Goal: Transaction & Acquisition: Subscribe to service/newsletter

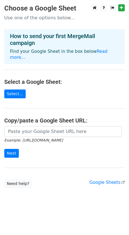
click at [68, 170] on main "Choose a Google Sheet Use one of the options below... How to send your first Me…" at bounding box center [64, 96] width 129 height 184
click at [42, 33] on h4 "How to send your first MergeMail campaign" at bounding box center [64, 40] width 109 height 14
click at [17, 92] on link "Select..." at bounding box center [14, 94] width 21 height 9
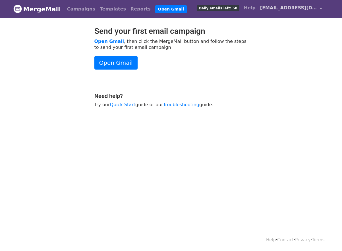
click at [298, 6] on span "bdltd.offers@gmail.com" at bounding box center [288, 8] width 57 height 7
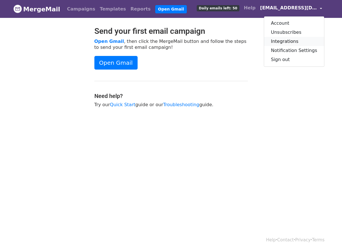
click at [288, 40] on link "Integrations" at bounding box center [294, 41] width 60 height 9
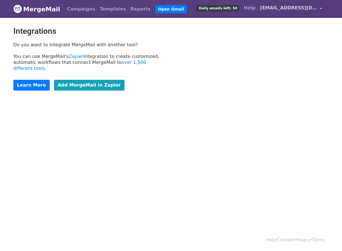
click at [312, 10] on span "[EMAIL_ADDRESS][DOMAIN_NAME]" at bounding box center [288, 8] width 57 height 7
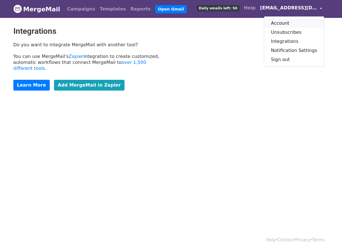
click at [284, 21] on link "Account" at bounding box center [294, 23] width 60 height 9
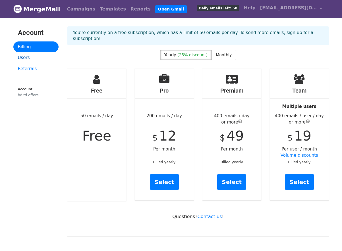
click at [30, 55] on link "Users" at bounding box center [35, 57] width 45 height 11
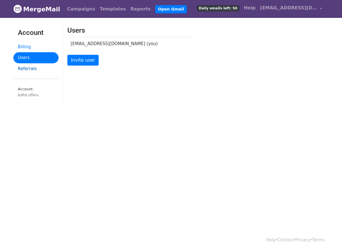
click at [33, 67] on link "Referrals" at bounding box center [35, 68] width 45 height 11
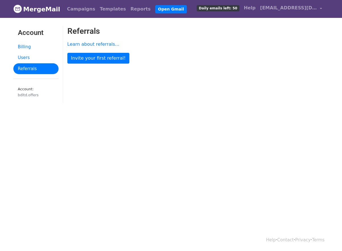
click at [22, 40] on link "Account" at bounding box center [35, 33] width 45 height 15
click at [23, 48] on link "Billing" at bounding box center [35, 47] width 45 height 11
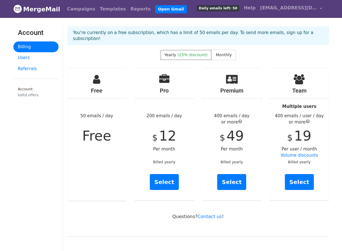
click at [30, 33] on h3 "Account" at bounding box center [36, 33] width 36 height 8
click at [288, 9] on span "bdltd.offers@gmail.com" at bounding box center [288, 8] width 57 height 7
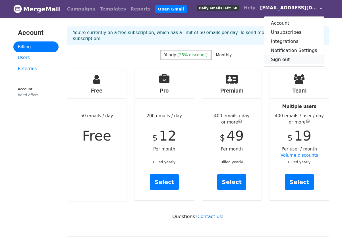
click at [280, 59] on link "Sign out" at bounding box center [294, 59] width 60 height 9
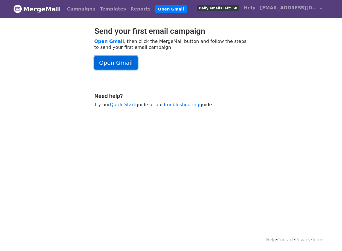
click at [122, 63] on link "Open Gmail" at bounding box center [115, 63] width 43 height 14
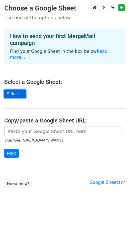
click at [14, 90] on link "Select..." at bounding box center [14, 94] width 21 height 9
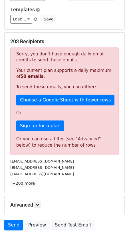
scroll to position [87, 0]
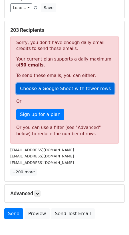
click at [55, 90] on link "Choose a Google Sheet with fewer rows" at bounding box center [65, 88] width 98 height 11
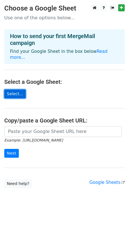
click at [15, 90] on link "Select..." at bounding box center [14, 94] width 21 height 9
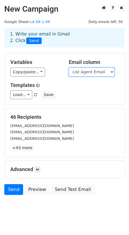
click at [81, 73] on select "Listing ID St# St Name List Agent First Name List Agent Last Name List Agent Em…" at bounding box center [92, 72] width 46 height 9
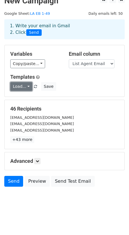
click at [16, 86] on link "Load..." at bounding box center [21, 86] width 22 height 9
click at [66, 82] on div "Templates Load... No templates saved Save" at bounding box center [64, 82] width 117 height 17
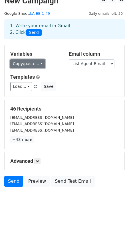
click at [29, 65] on link "Copy/paste..." at bounding box center [27, 63] width 35 height 9
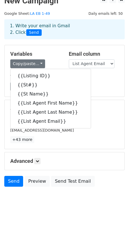
click at [94, 78] on h5 "Templates" at bounding box center [64, 77] width 108 height 6
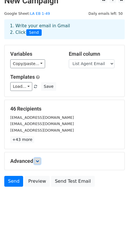
click at [36, 162] on link at bounding box center [37, 161] width 6 height 6
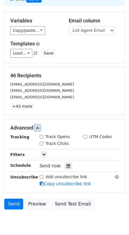
scroll to position [63, 0]
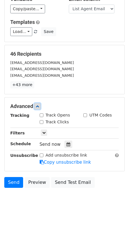
click at [39, 107] on icon at bounding box center [37, 106] width 3 height 3
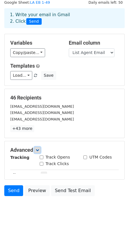
scroll to position [9, 0]
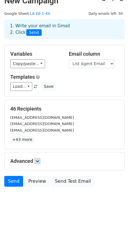
click at [51, 206] on body "New Campaign Daily emails left: 50 Google Sheet: LA EB 1-49 1. Write your email…" at bounding box center [64, 104] width 129 height 217
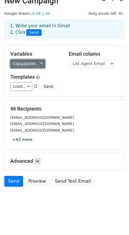
click at [34, 64] on link "Copy/paste..." at bounding box center [27, 63] width 35 height 9
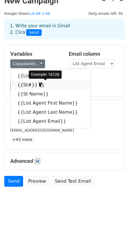
click at [39, 86] on icon at bounding box center [41, 85] width 5 height 5
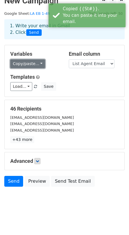
click at [34, 61] on link "Copy/paste..." at bounding box center [27, 63] width 35 height 9
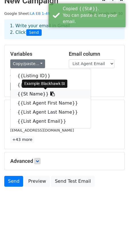
click at [50, 94] on icon at bounding box center [52, 94] width 5 height 5
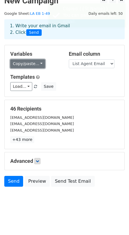
click at [31, 65] on link "Copy/paste..." at bounding box center [27, 63] width 35 height 9
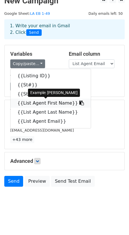
click at [79, 104] on icon at bounding box center [81, 103] width 5 height 5
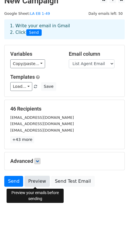
click at [32, 180] on link "Preview" at bounding box center [36, 181] width 25 height 11
click at [41, 180] on link "Preview" at bounding box center [36, 181] width 25 height 11
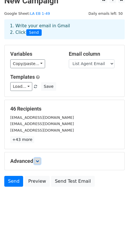
click at [39, 162] on icon at bounding box center [37, 161] width 3 height 3
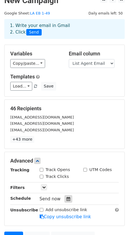
click at [66, 201] on icon at bounding box center [68, 199] width 4 height 4
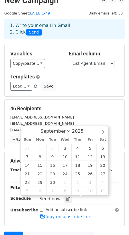
click at [88, 108] on h5 "46 Recipients" at bounding box center [64, 109] width 108 height 6
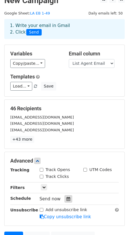
click at [67, 197] on div at bounding box center [68, 198] width 8 height 7
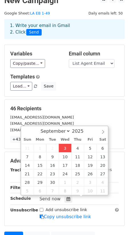
type input "2025-09-03 16:52"
type input "04"
type input "52"
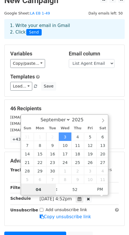
scroll to position [0, 0]
type input "5"
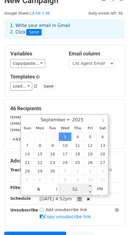
type input "2025-09-03 17:52"
type input "05"
click at [77, 190] on input "52" at bounding box center [74, 189] width 35 height 11
type input "52"
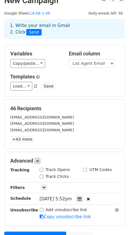
click at [97, 208] on div "Add unsubscribe link Copy unsubscribe link" at bounding box center [79, 213] width 88 height 13
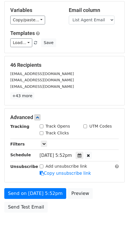
scroll to position [78, 0]
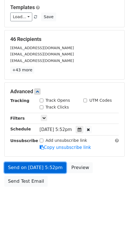
click at [34, 168] on link "Send on Sep 3 at 5:52pm" at bounding box center [35, 167] width 62 height 11
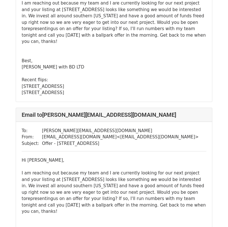
scroll to position [447, 0]
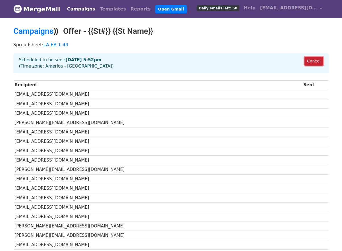
click at [313, 61] on link "Cancel" at bounding box center [314, 61] width 18 height 9
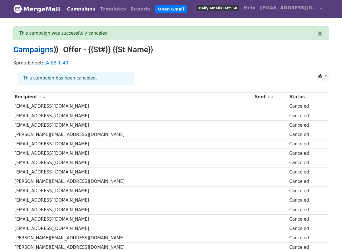
click at [50, 50] on link "Campaigns" at bounding box center [33, 49] width 40 height 9
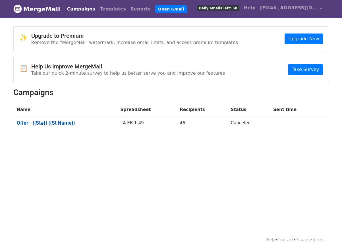
click at [51, 123] on link "Offer - {{St#}} {{St Name}}" at bounding box center [65, 123] width 97 height 6
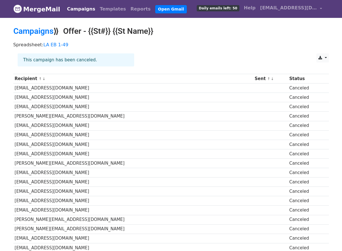
click at [70, 8] on link "Campaigns" at bounding box center [81, 8] width 33 height 11
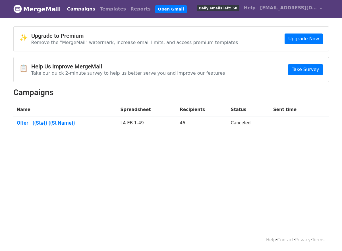
click at [244, 123] on td "Canceled" at bounding box center [249, 124] width 42 height 15
click at [49, 120] on link "Offer - {{St#}} {{St Name}}" at bounding box center [65, 123] width 97 height 6
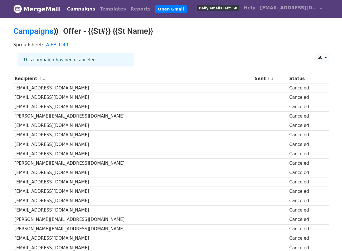
click at [68, 58] on div "This campaign has been canceled." at bounding box center [76, 59] width 117 height 13
click at [60, 44] on link "LA EB 1-49" at bounding box center [56, 44] width 25 height 5
click at [288, 79] on th "Status" at bounding box center [306, 78] width 36 height 9
click at [73, 10] on link "Campaigns" at bounding box center [81, 8] width 33 height 11
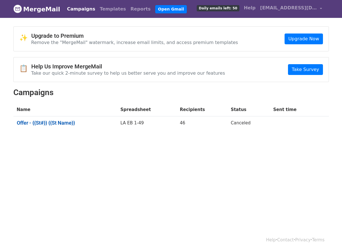
click at [53, 122] on link "Offer - {{St#}} {{St Name}}" at bounding box center [65, 123] width 97 height 6
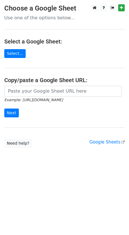
click at [38, 17] on p "Use one of the options below..." at bounding box center [64, 18] width 120 height 6
click at [12, 52] on link "Select..." at bounding box center [14, 53] width 21 height 9
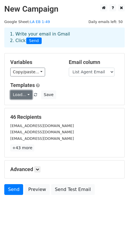
click at [24, 94] on link "Load..." at bounding box center [21, 94] width 22 height 9
click at [65, 86] on h5 "Templates" at bounding box center [64, 85] width 108 height 6
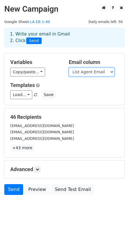
click at [76, 75] on select "Listing ID St# St Name List Agent First Name List Agent Last Name List Agent Em…" at bounding box center [92, 72] width 46 height 9
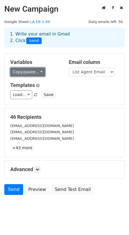
click at [21, 69] on link "Copy/paste..." at bounding box center [27, 72] width 35 height 9
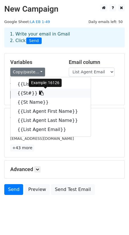
click at [39, 93] on icon at bounding box center [41, 93] width 5 height 5
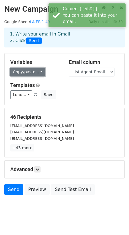
click at [29, 71] on link "Copy/paste..." at bounding box center [27, 72] width 35 height 9
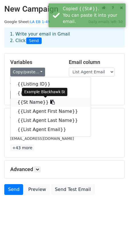
click at [30, 102] on link "{{St Name}}" at bounding box center [51, 102] width 80 height 9
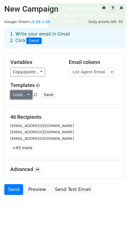
click at [19, 97] on link "Load..." at bounding box center [21, 94] width 22 height 9
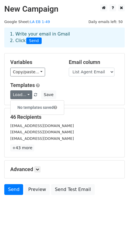
click at [57, 83] on h5 "Templates" at bounding box center [64, 85] width 108 height 6
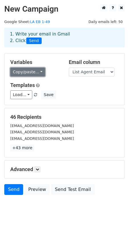
click at [28, 74] on link "Copy/paste..." at bounding box center [27, 72] width 35 height 9
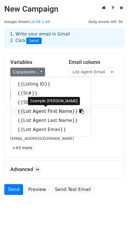
click at [42, 112] on link "{{List Agent First Name}}" at bounding box center [51, 111] width 80 height 9
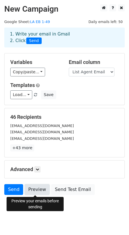
click at [39, 189] on link "Preview" at bounding box center [36, 189] width 25 height 11
click at [82, 207] on body "New Campaign Daily emails left: 50 Google Sheet: LA EB 1-49 1. Write your email…" at bounding box center [64, 112] width 129 height 217
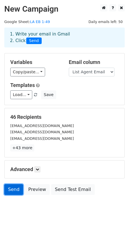
click at [16, 186] on link "Send" at bounding box center [13, 189] width 19 height 11
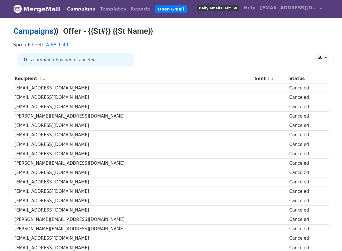
click at [48, 30] on link "Campaigns" at bounding box center [33, 30] width 40 height 9
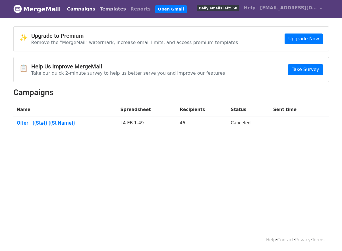
click at [112, 9] on link "Templates" at bounding box center [113, 8] width 31 height 11
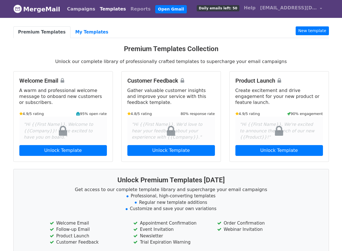
click at [67, 9] on link "Campaigns" at bounding box center [81, 8] width 33 height 11
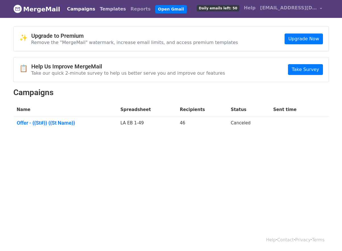
click at [98, 6] on link "Templates" at bounding box center [113, 8] width 31 height 11
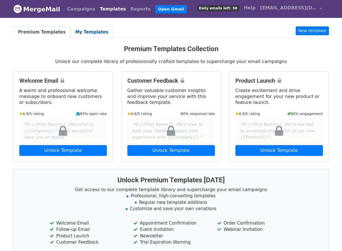
click at [90, 31] on link "My Templates" at bounding box center [92, 32] width 43 height 12
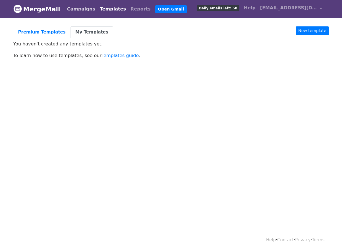
click at [65, 5] on link "Campaigns" at bounding box center [81, 8] width 33 height 11
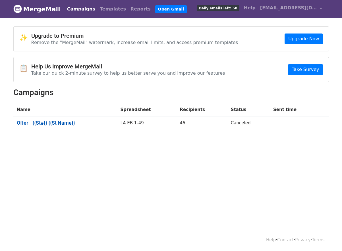
click at [45, 120] on link "Offer - {{St#}} {{St Name}}" at bounding box center [65, 123] width 97 height 6
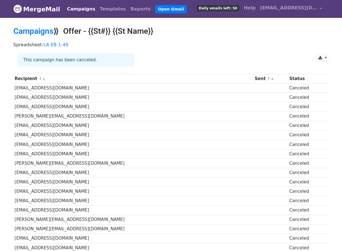
click at [34, 89] on td "[EMAIL_ADDRESS][DOMAIN_NAME]" at bounding box center [133, 88] width 240 height 9
click at [34, 89] on td "sharonsellssfv@gmail.com" at bounding box center [133, 88] width 240 height 9
click at [80, 65] on div "This campaign has been canceled." at bounding box center [76, 59] width 117 height 13
click at [38, 29] on link "Campaigns" at bounding box center [33, 30] width 40 height 9
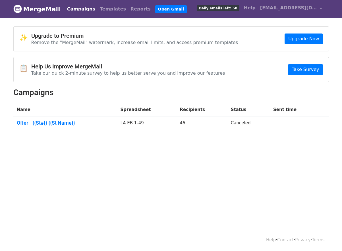
click at [231, 6] on span "Daily emails left: 50" at bounding box center [218, 8] width 42 height 6
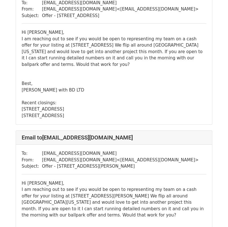
scroll to position [66, 0]
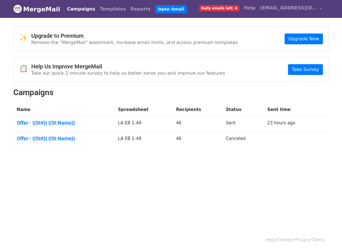
click at [236, 8] on span "Daily emails left: 4" at bounding box center [219, 8] width 40 height 6
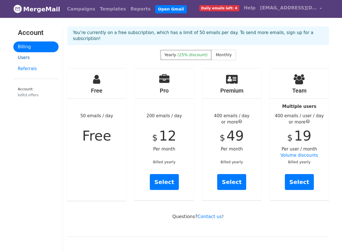
click at [31, 58] on link "Users" at bounding box center [35, 57] width 45 height 11
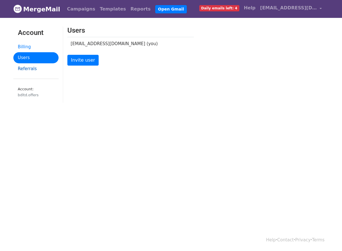
click at [27, 71] on link "Referrals" at bounding box center [35, 68] width 45 height 11
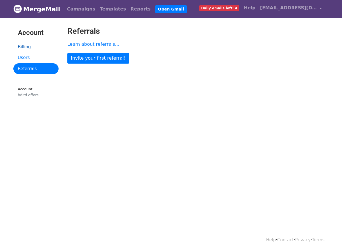
click at [25, 47] on link "Billing" at bounding box center [35, 47] width 45 height 11
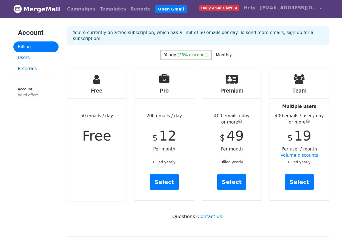
click at [31, 74] on link "Referrals" at bounding box center [35, 68] width 45 height 11
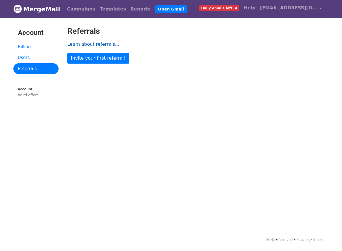
click at [93, 45] on link "Learn about referrals..." at bounding box center [93, 44] width 52 height 5
